Goal: Communication & Community: Answer question/provide support

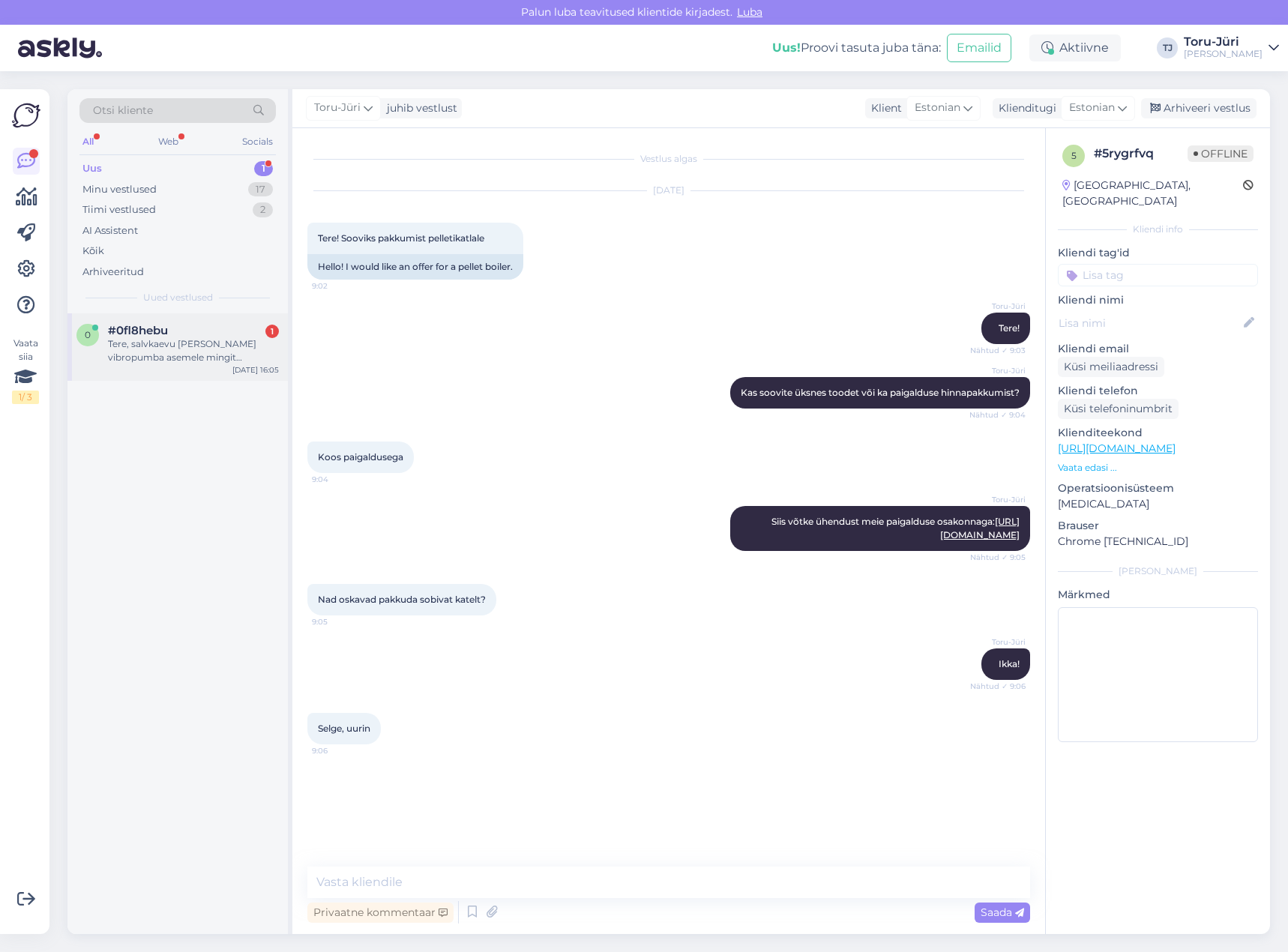
click at [227, 347] on div "Tere, salvkaevu [PERSON_NAME] vibropumba asemele mingit soodsamat normaalset pu…" at bounding box center [194, 351] width 171 height 27
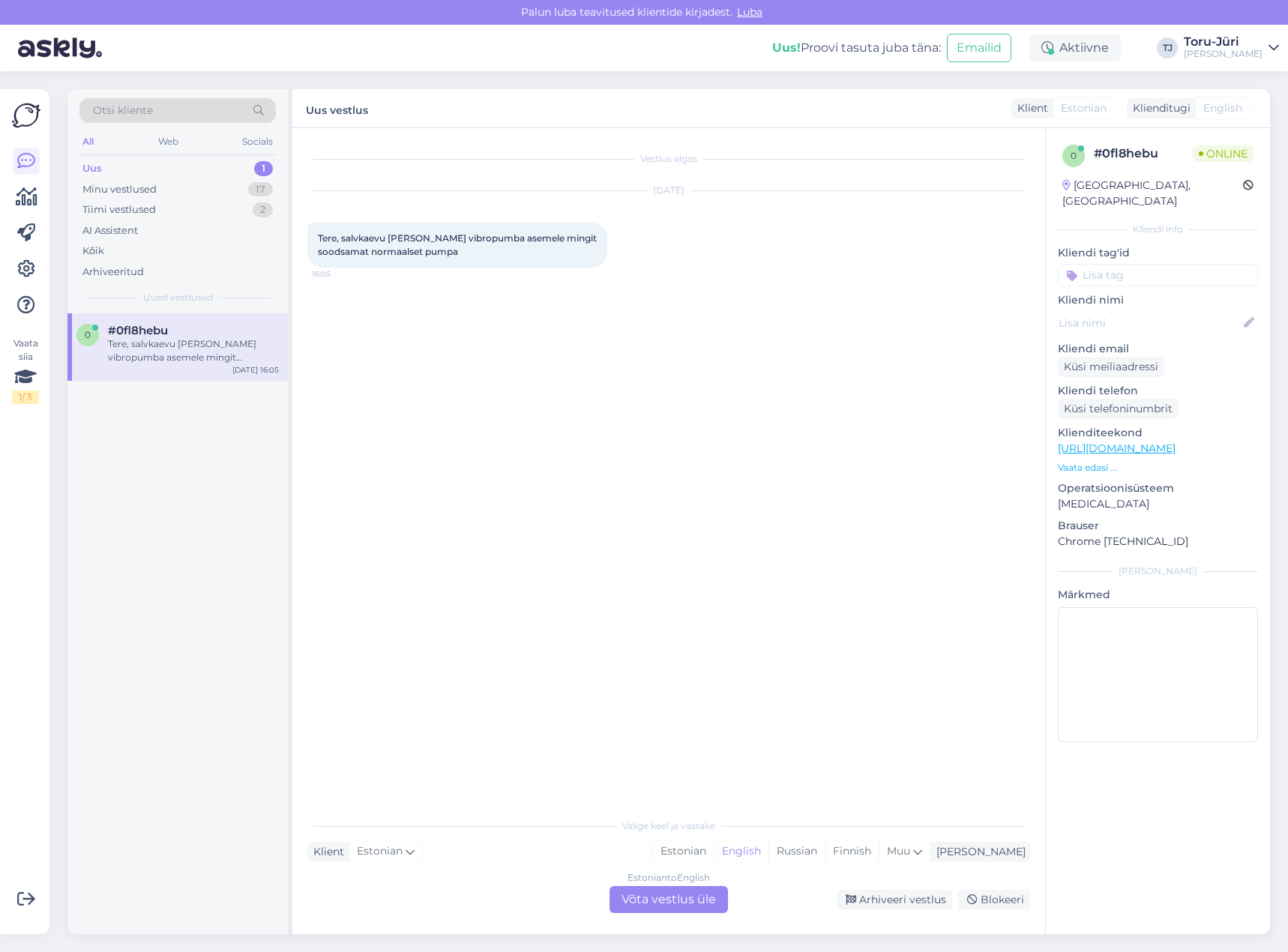
click at [654, 896] on div "Estonian to English Võta vestlus üle" at bounding box center [669, 900] width 118 height 27
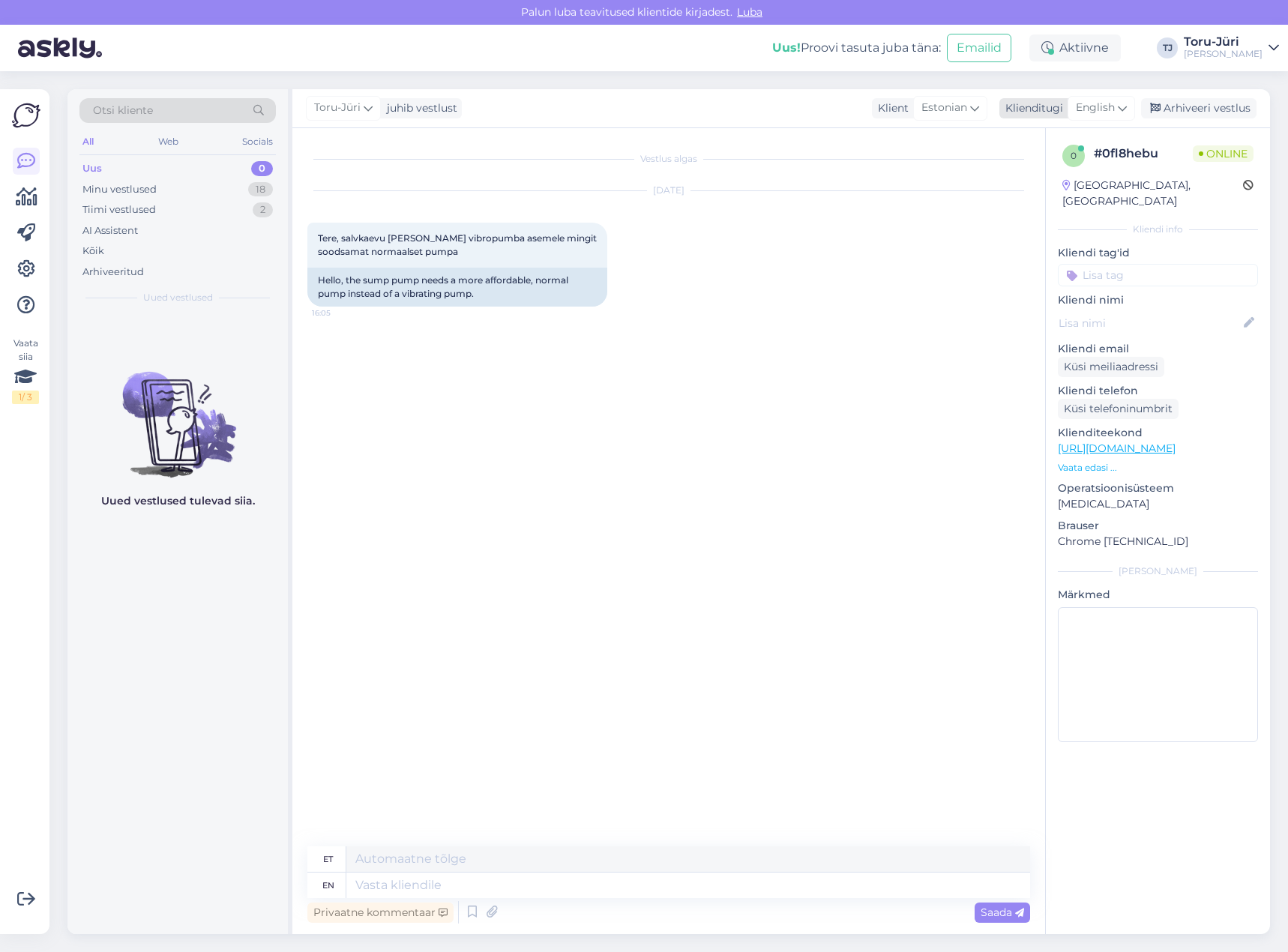
click at [1101, 102] on span "English" at bounding box center [1094, 107] width 39 height 16
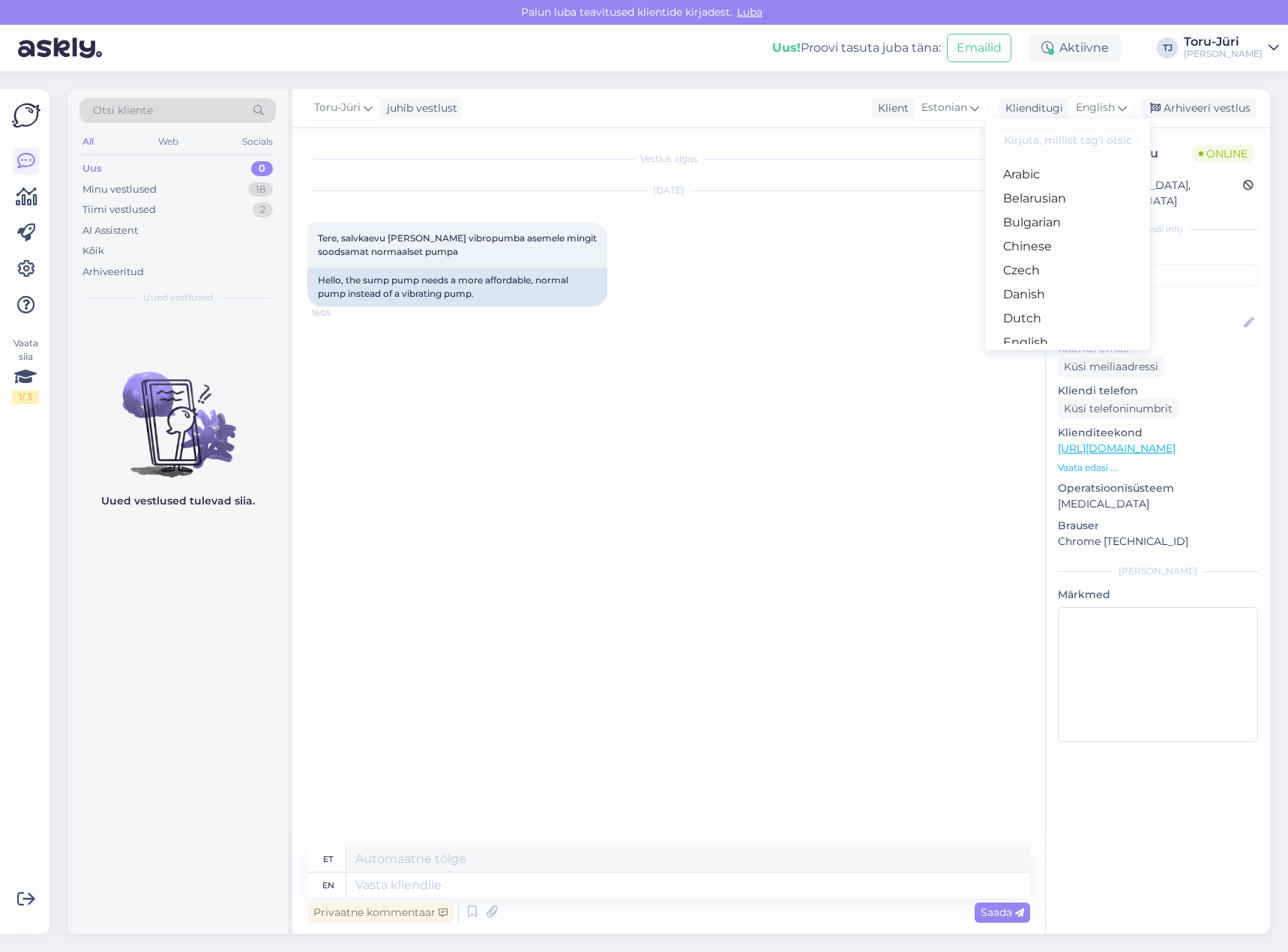
drag, startPoint x: 1063, startPoint y: 290, endPoint x: 1012, endPoint y: 314, distance: 56.4
click at [1063, 354] on link "Estonian" at bounding box center [1067, 366] width 165 height 24
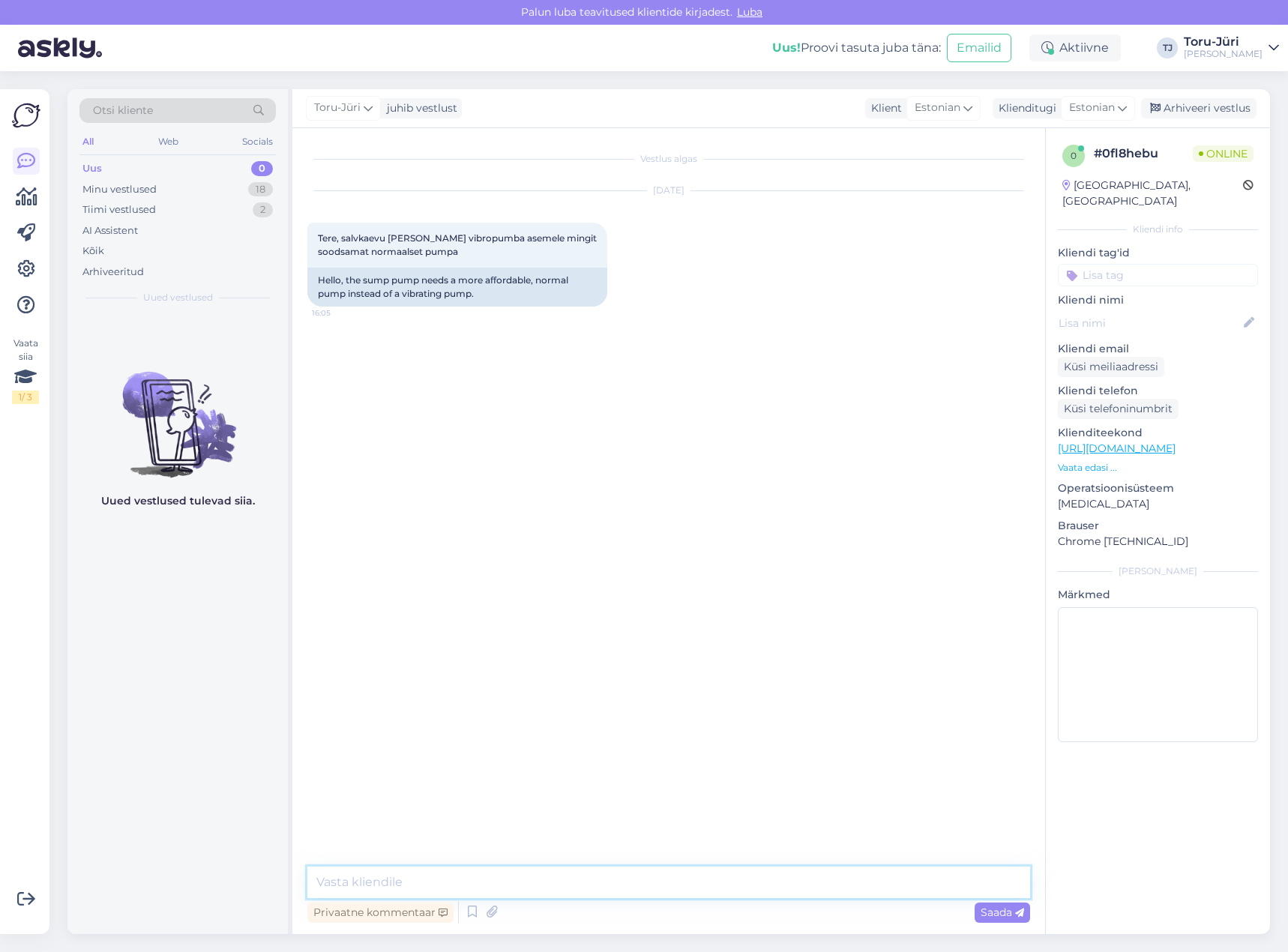
click at [514, 876] on textarea at bounding box center [669, 881] width 723 height 32
type textarea "Tere!"
click at [597, 883] on textarea at bounding box center [669, 881] width 723 height 32
type textarea "Ü"
paste textarea "[URL][DOMAIN_NAME]"
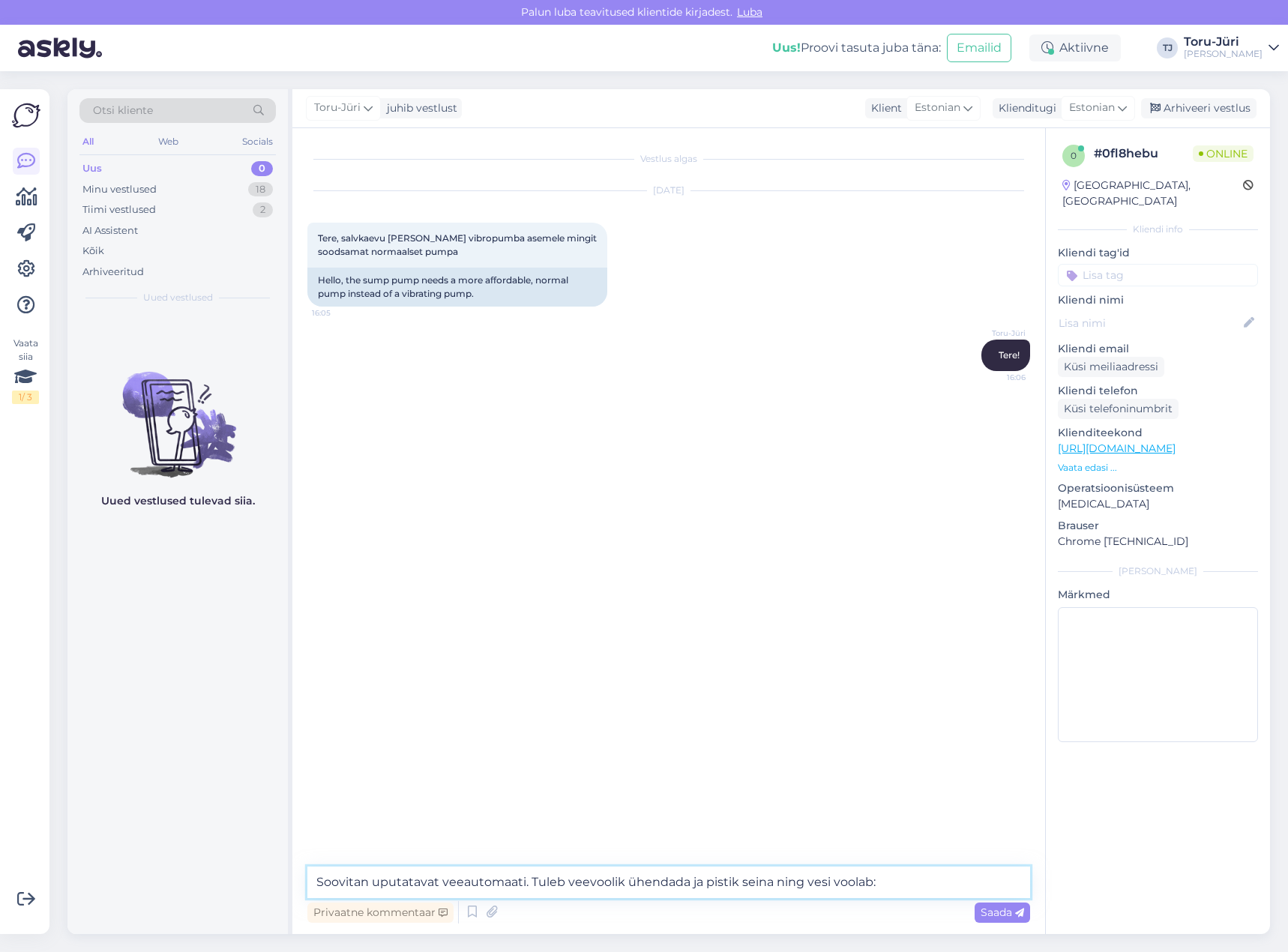
type textarea "Soovitan uputatavat veeautomaati. Tuleb veevoolik ühendada ja pistik seina ning…"
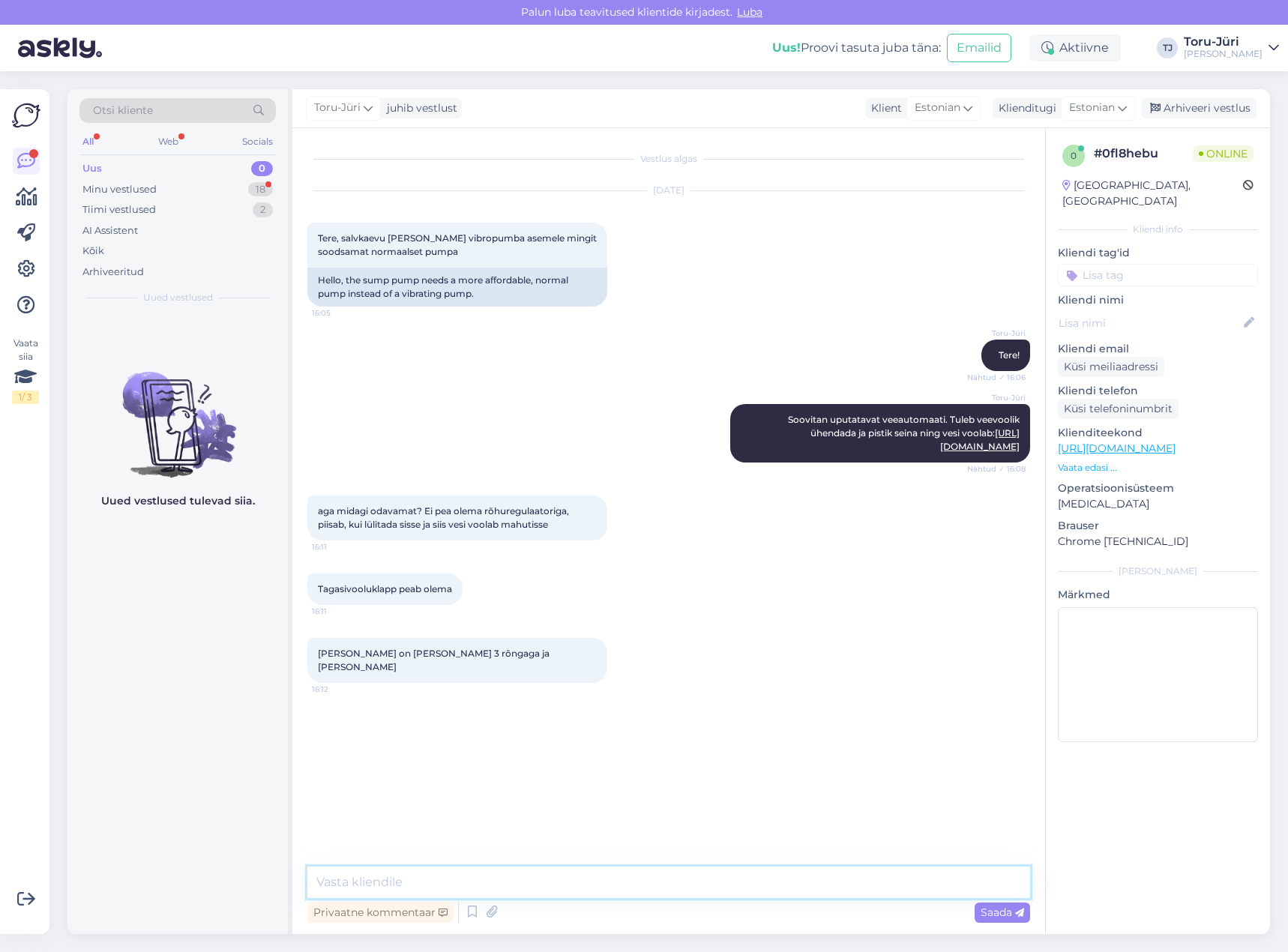
click at [638, 873] on textarea at bounding box center [669, 881] width 723 height 32
type textarea "S"
paste textarea "[URL][DOMAIN_NAME]"
type textarea "Ehk siis tühjenduspumbad: [URL][DOMAIN_NAME]"
type textarea "N"
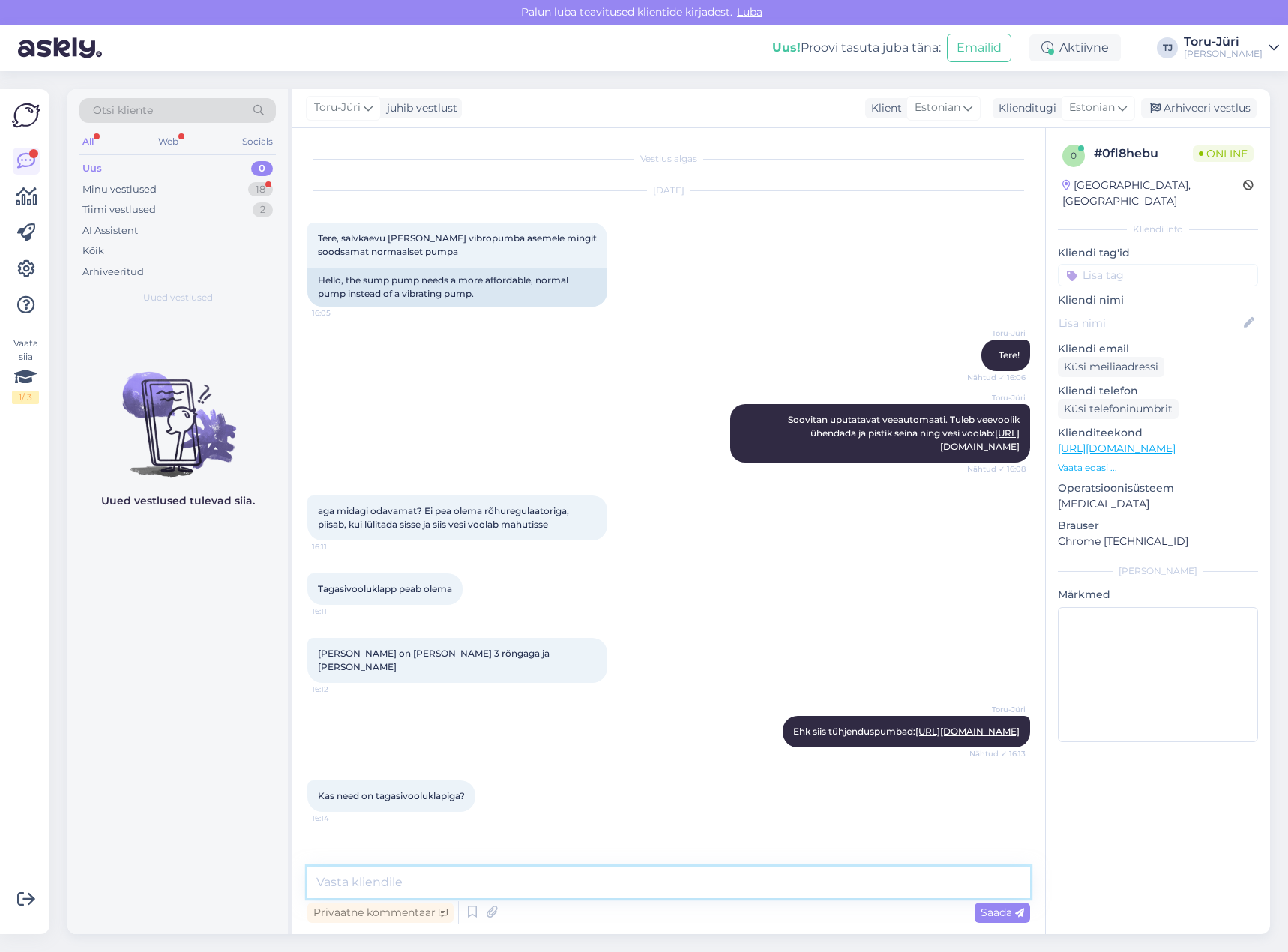
scroll to position [2, 0]
click at [530, 878] on textarea at bounding box center [669, 881] width 723 height 32
click at [537, 882] on textarea at bounding box center [669, 881] width 723 height 32
type textarea "Ei ole, kui klapi saab vahele panna"
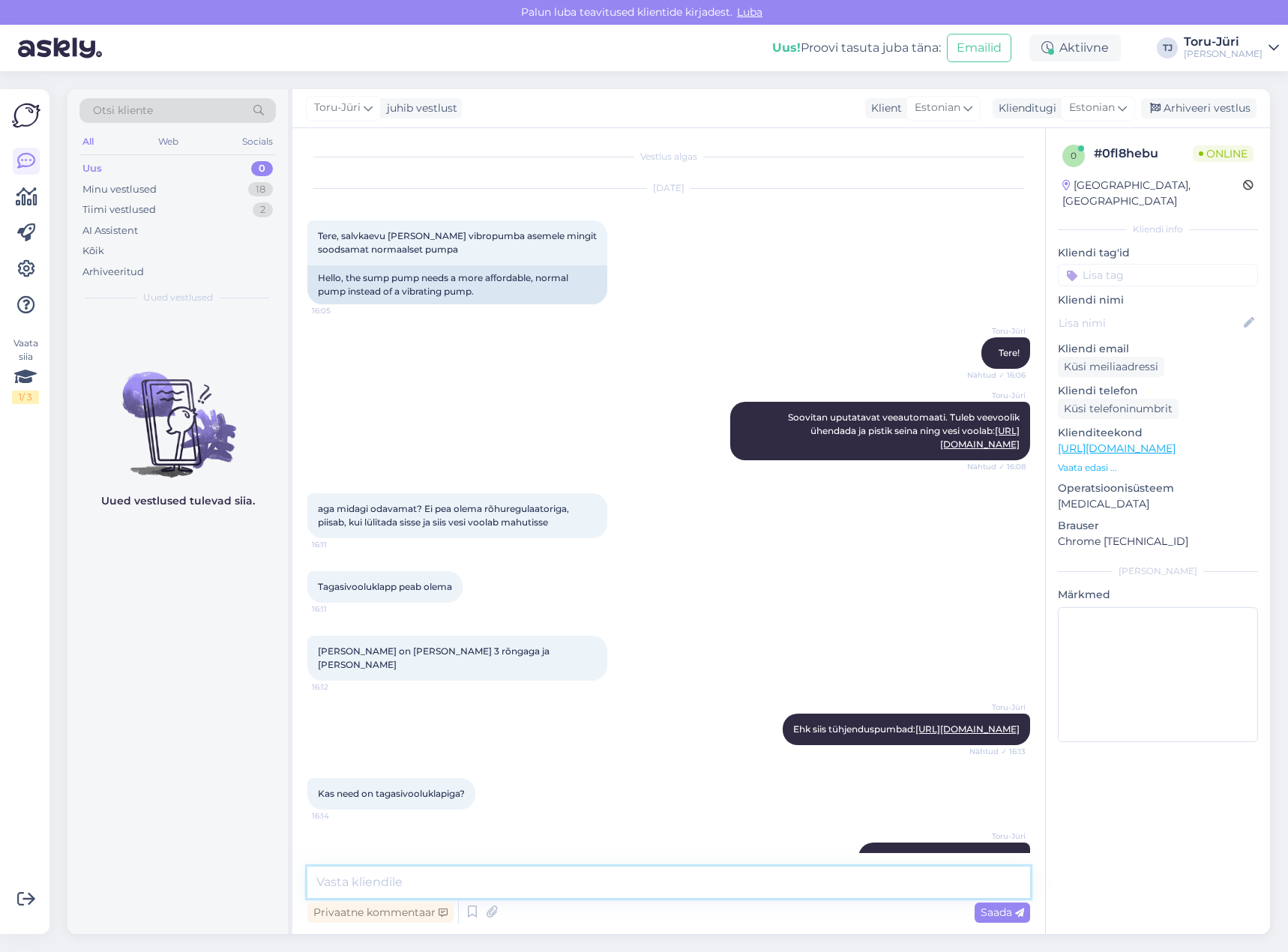
scroll to position [67, 0]
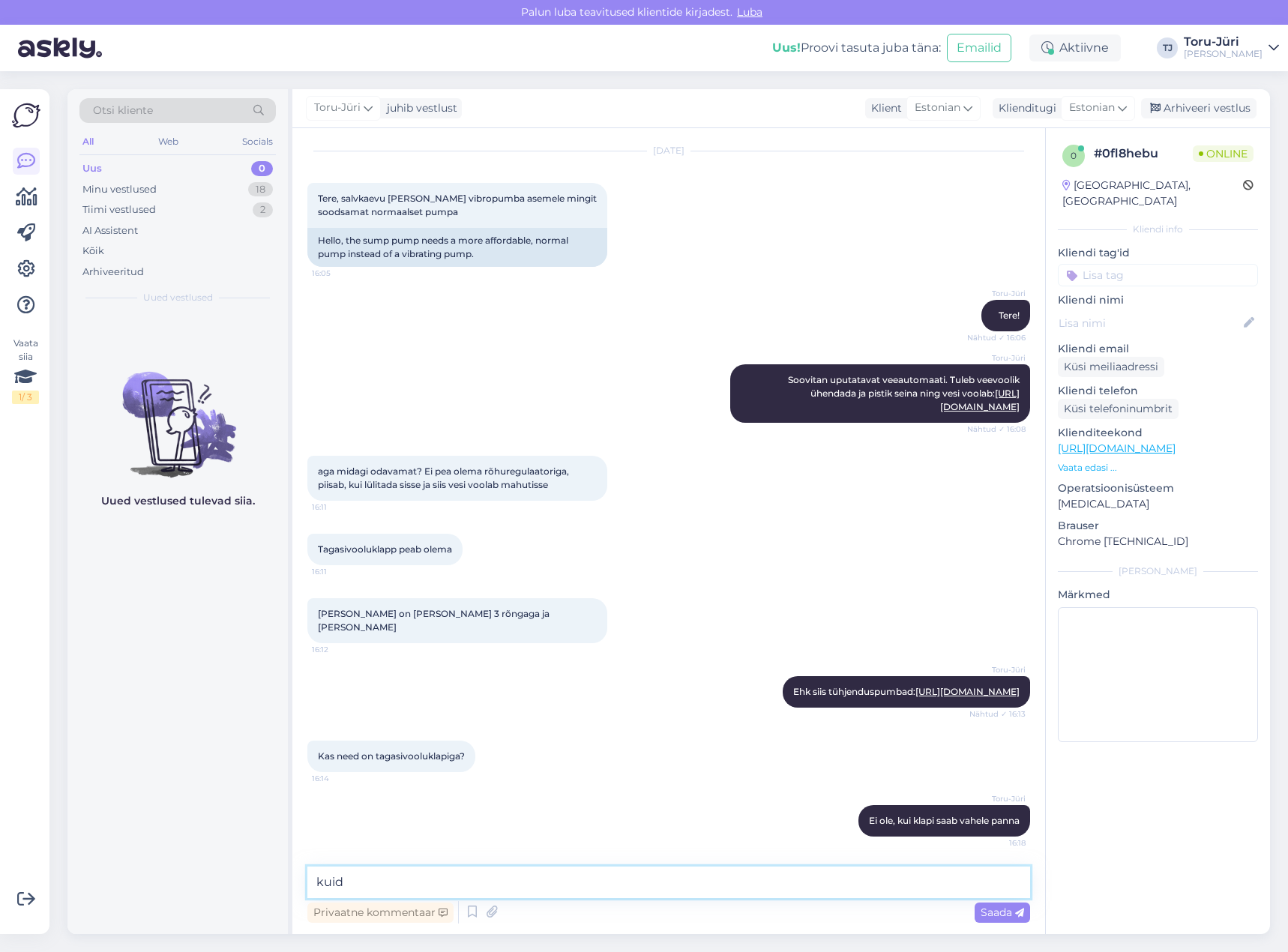
type textarea "kuid*"
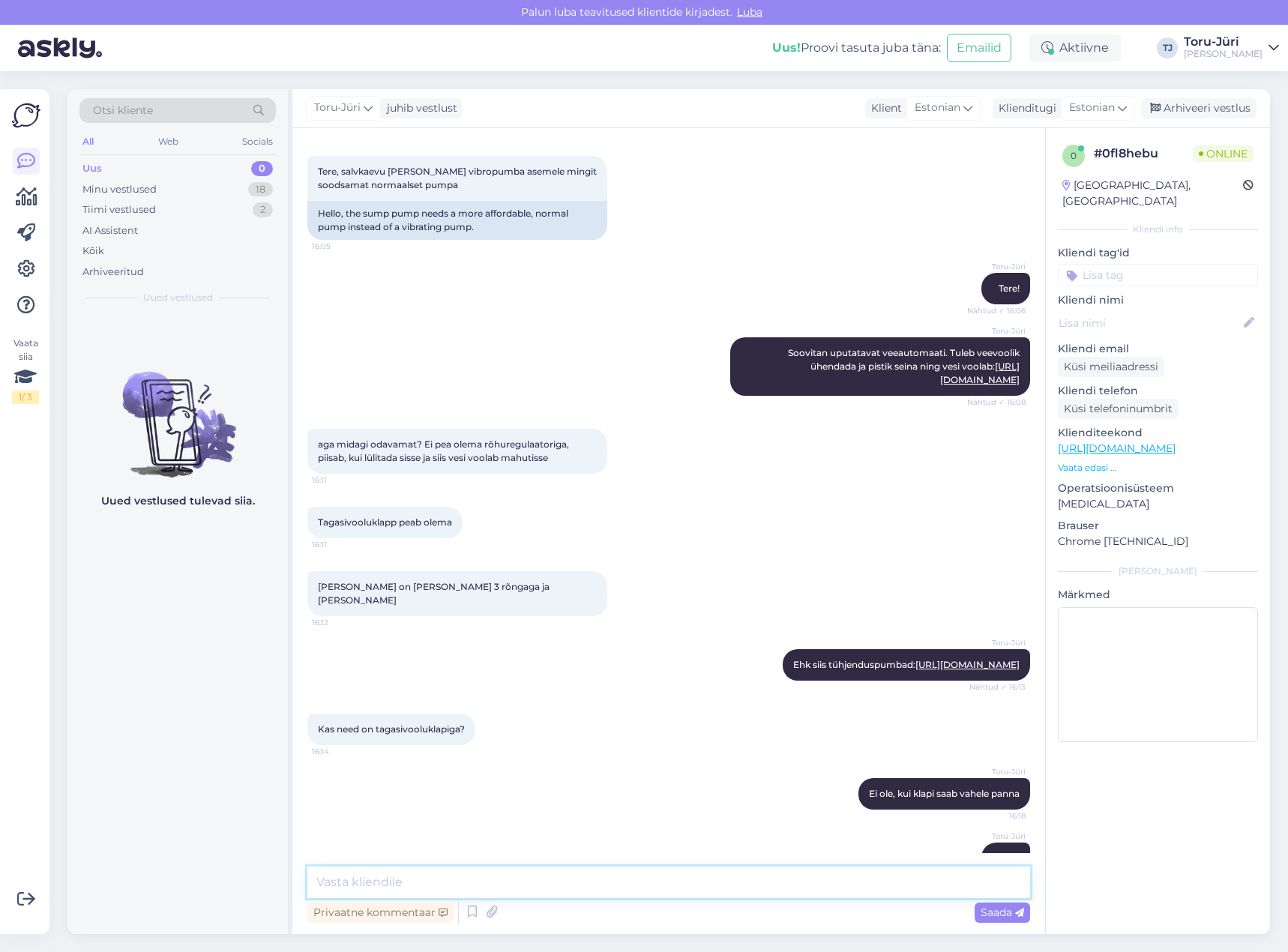
scroll to position [132, 0]
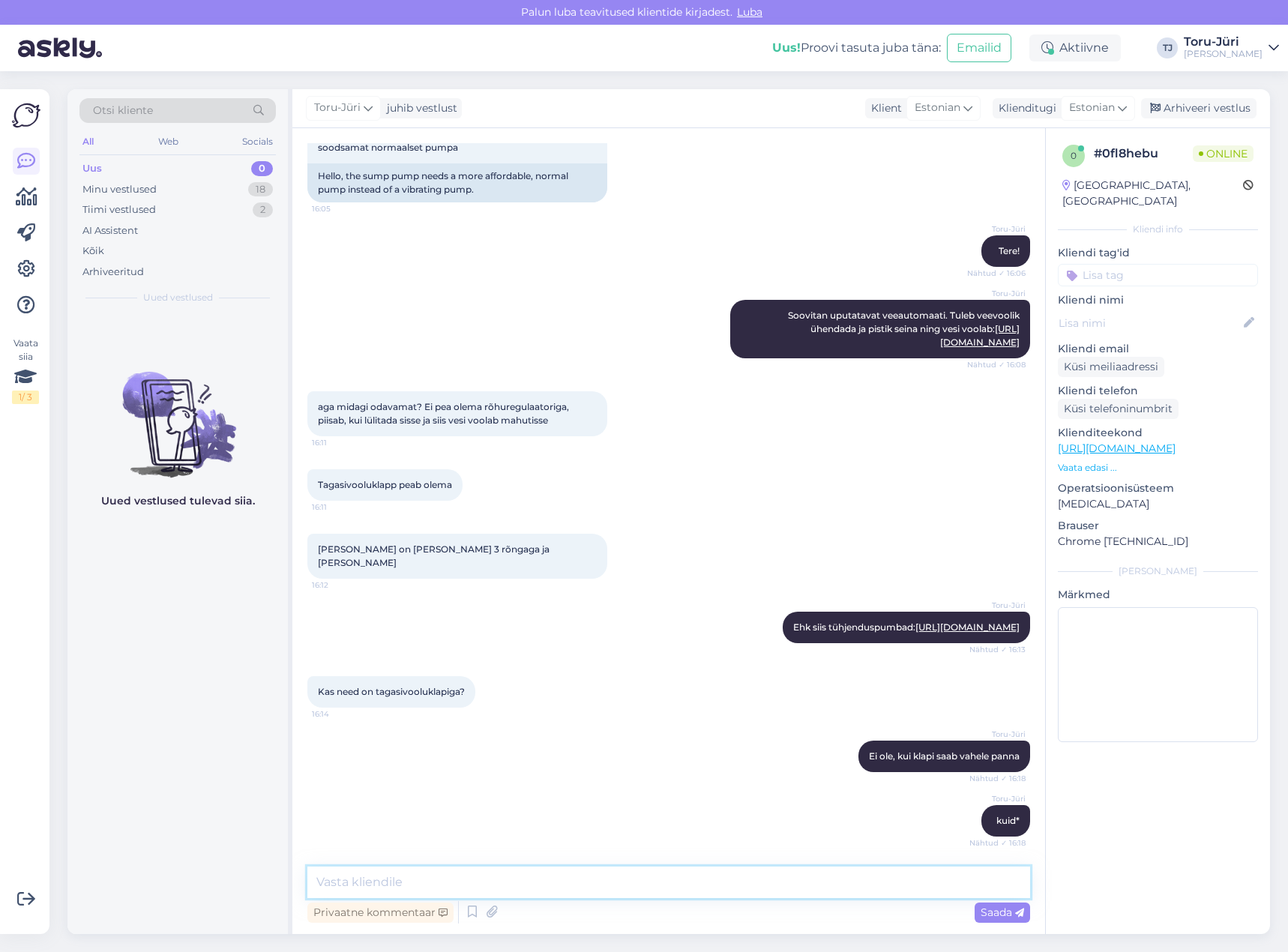
click at [394, 886] on textarea at bounding box center [669, 881] width 723 height 32
type textarea "P"
type textarea "N"
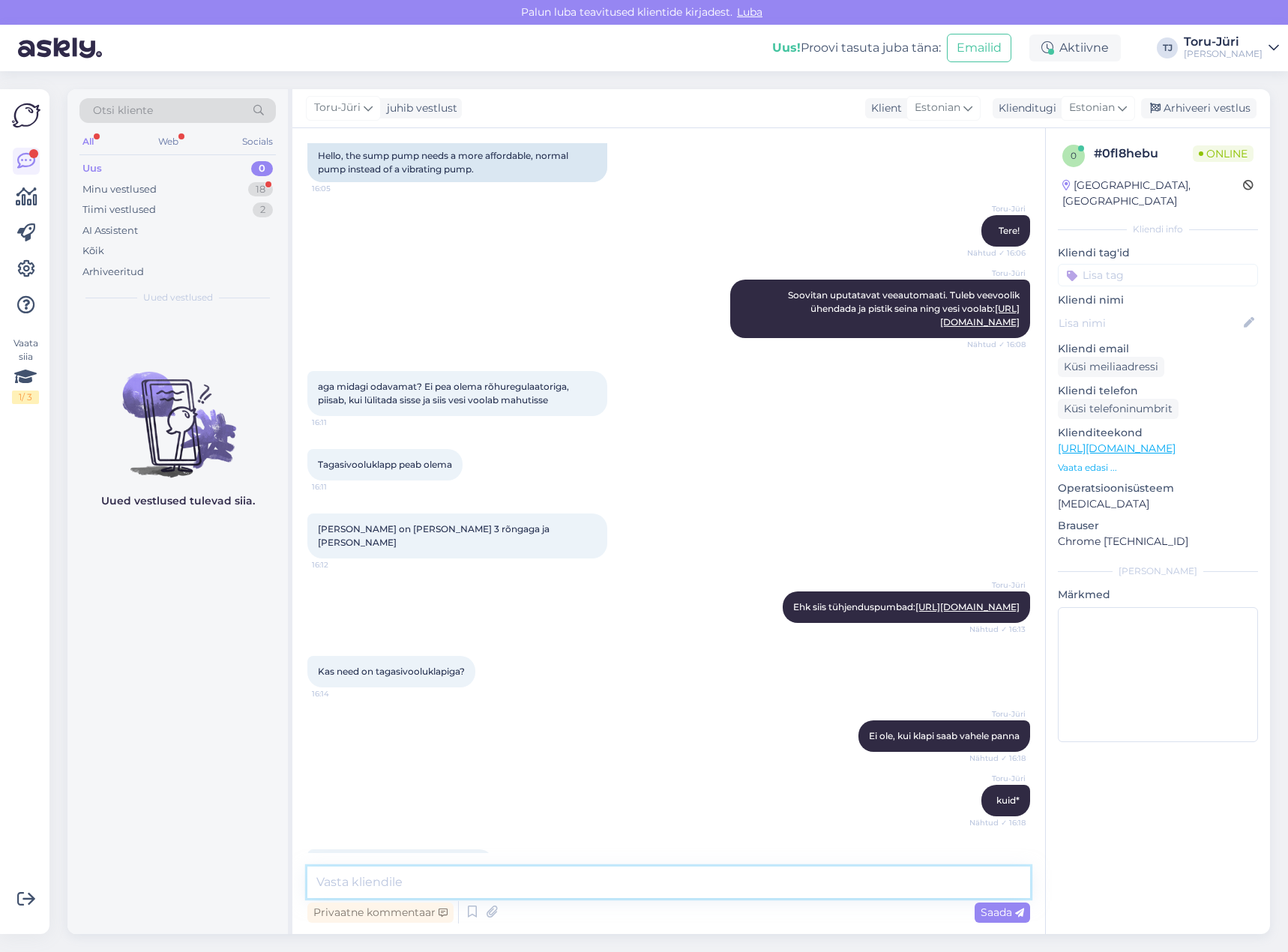
scroll to position [121, 0]
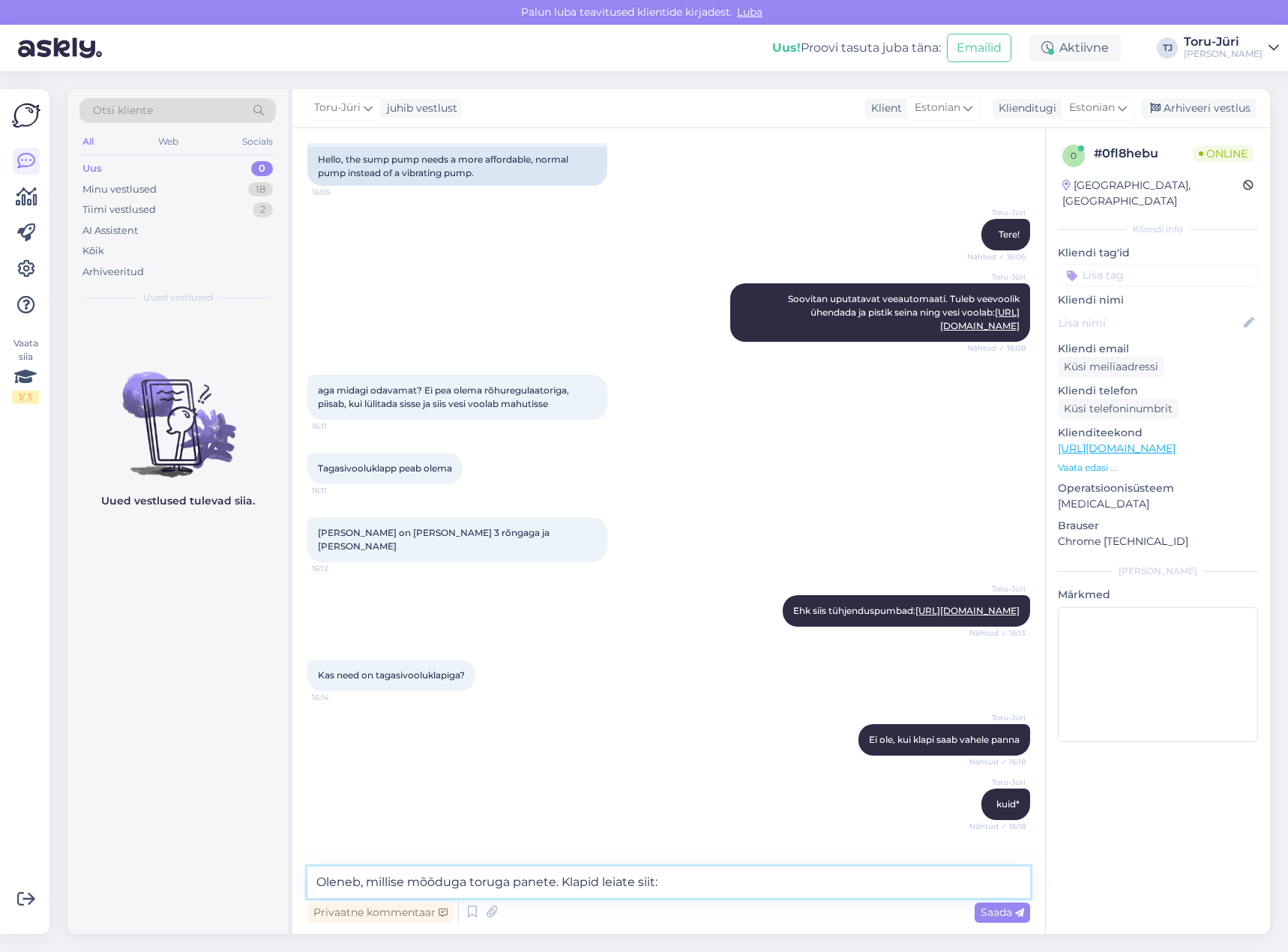
paste textarea "[URL][DOMAIN_NAME]"
type textarea "Oleneb, millise mõõduga toruga panete. Klapid leiate siit: [URL][DOMAIN_NAME]"
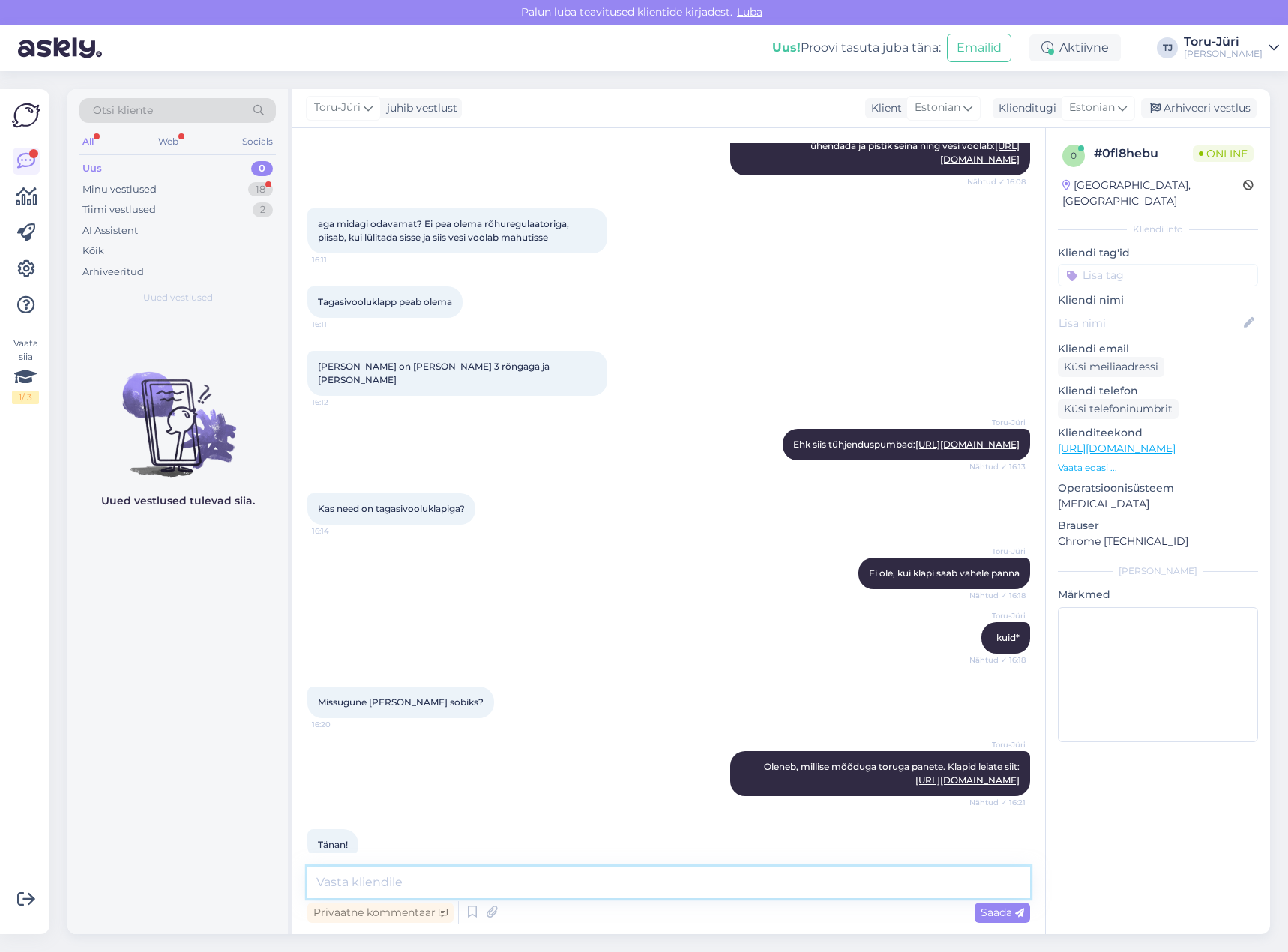
scroll to position [351, 0]
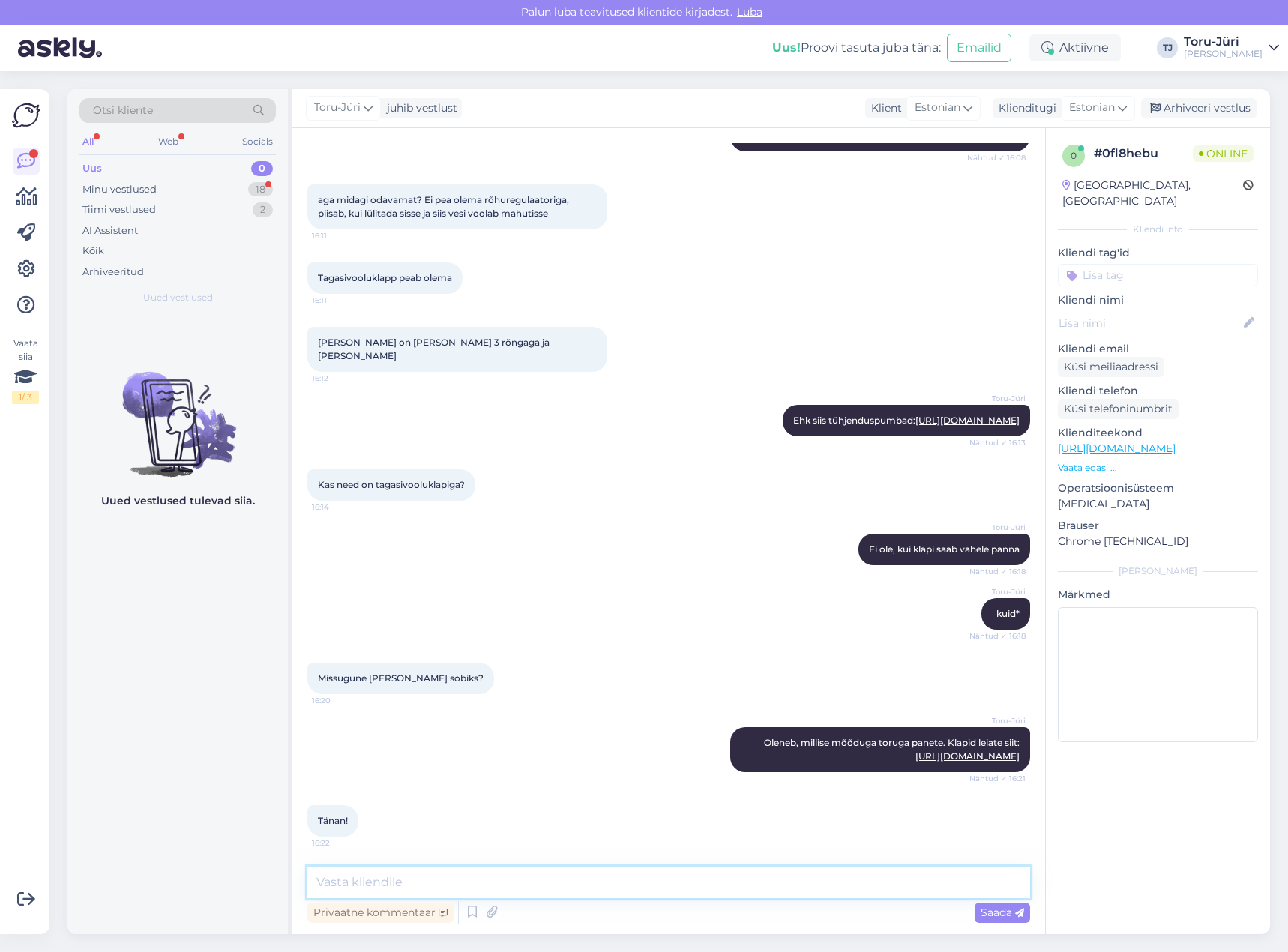
click at [597, 881] on textarea at bounding box center [669, 881] width 723 height 32
type textarea "Võtke heaks!"
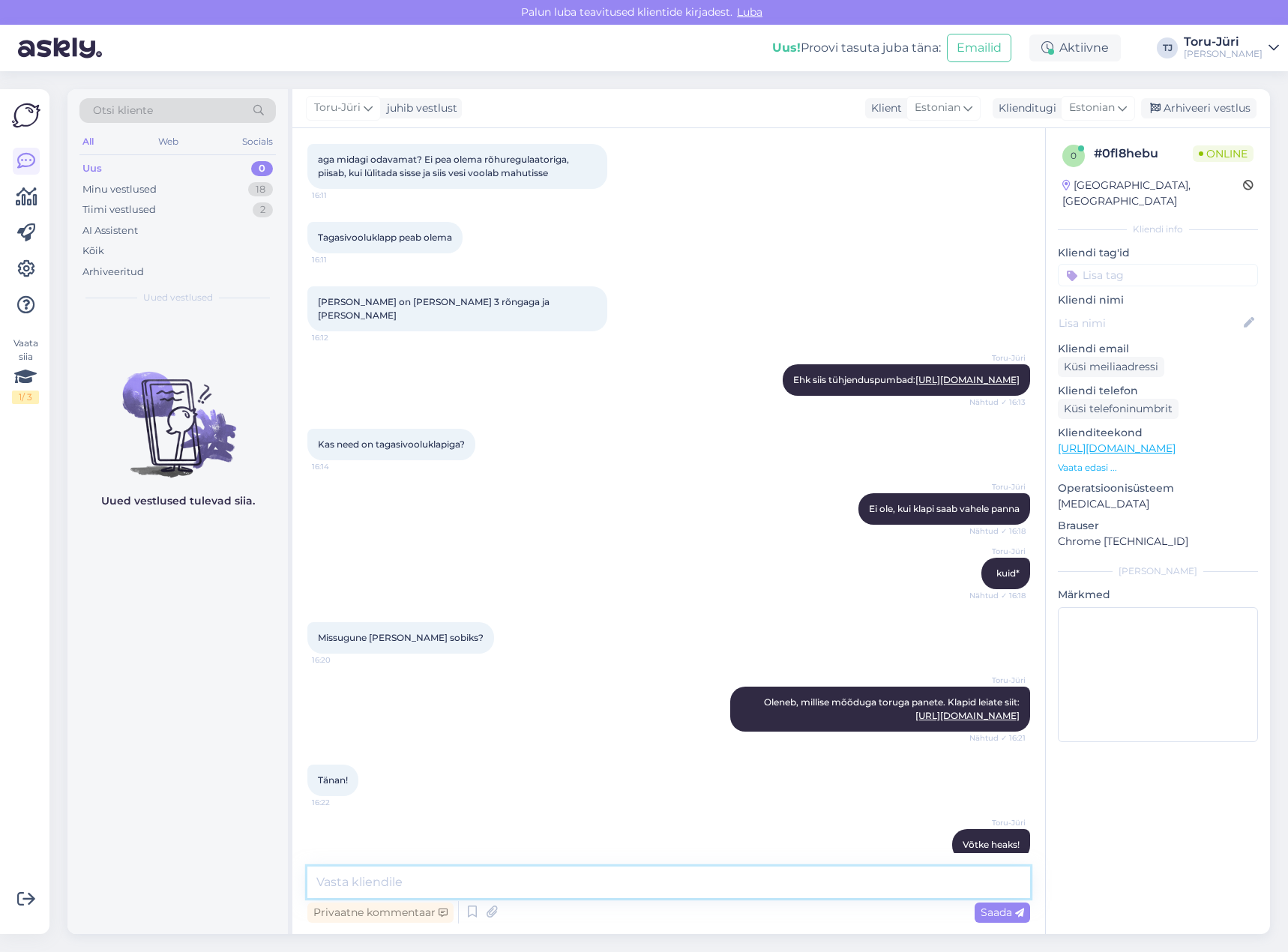
scroll to position [416, 0]
